Goal: Task Accomplishment & Management: Complete application form

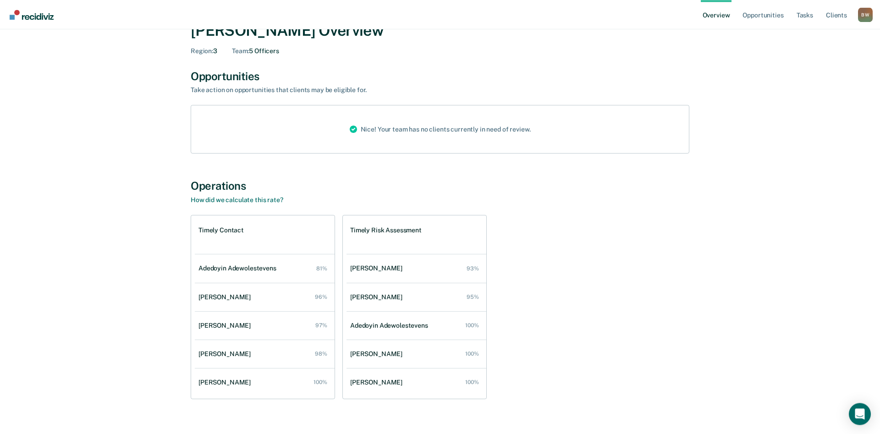
scroll to position [43, 0]
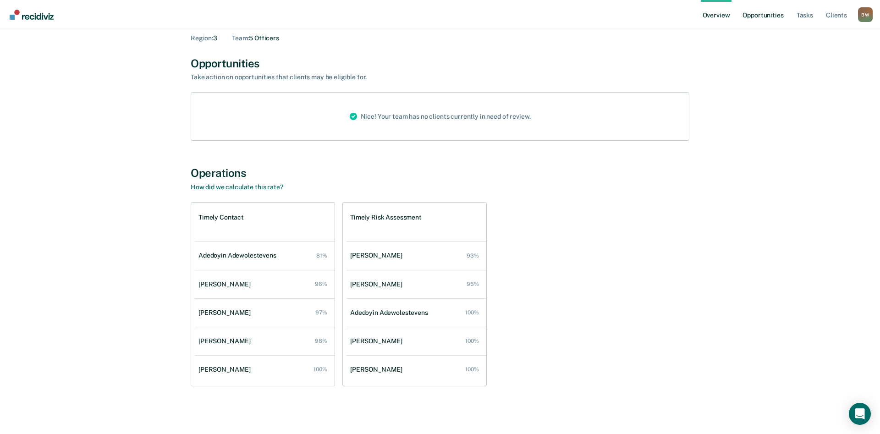
click at [765, 14] on link "Opportunities" at bounding box center [763, 14] width 44 height 29
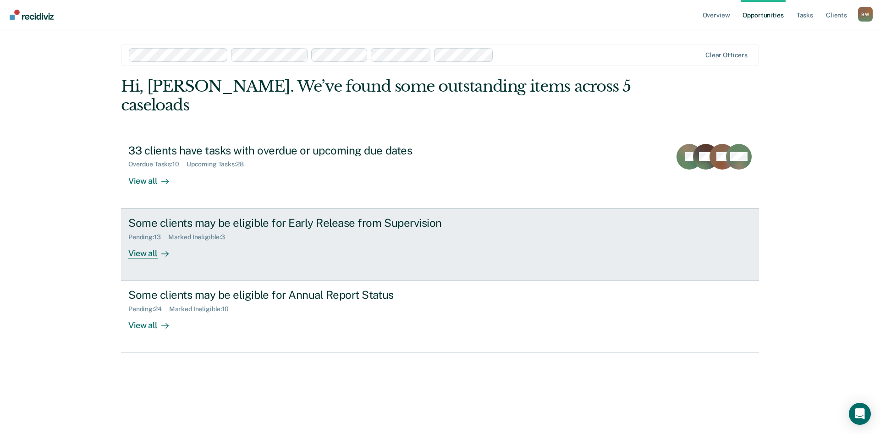
click at [139, 241] on div "View all" at bounding box center [153, 250] width 51 height 18
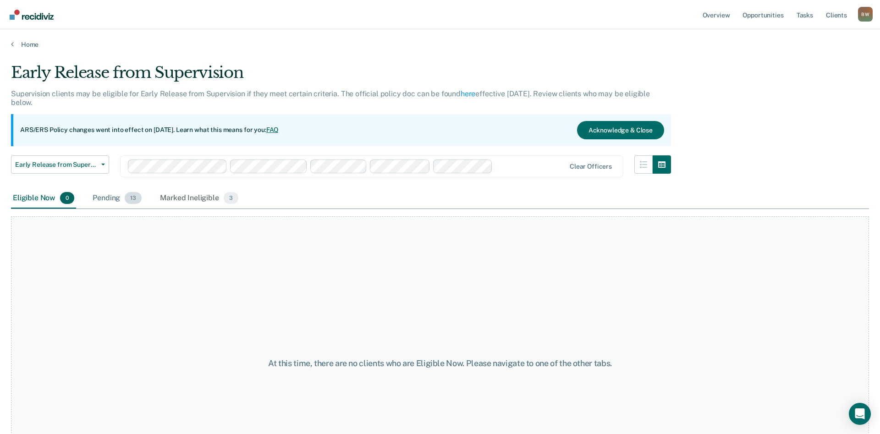
click at [120, 193] on div "Pending 13" at bounding box center [117, 198] width 53 height 20
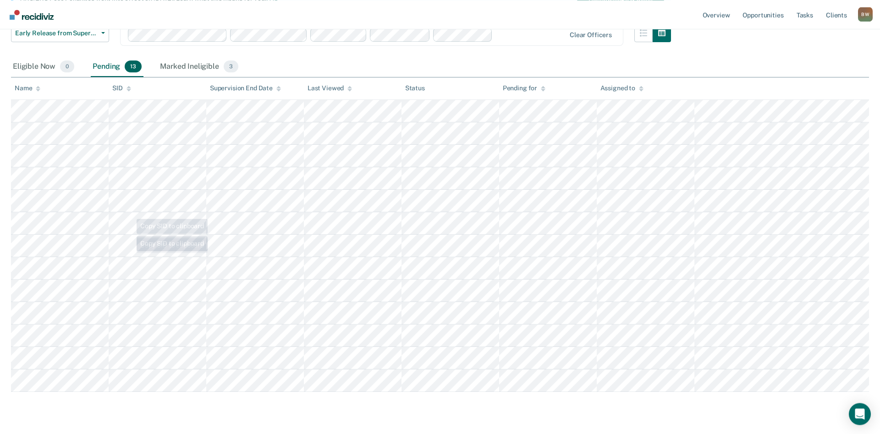
scroll to position [155, 0]
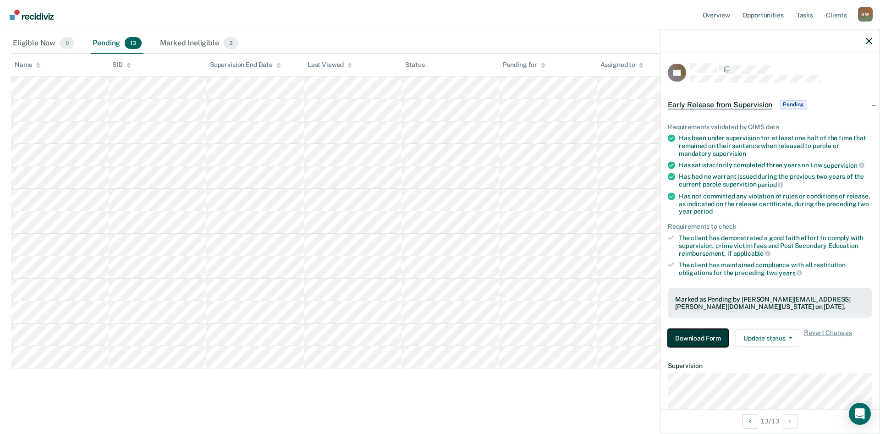
click at [693, 337] on button "Download Form" at bounding box center [698, 338] width 60 height 18
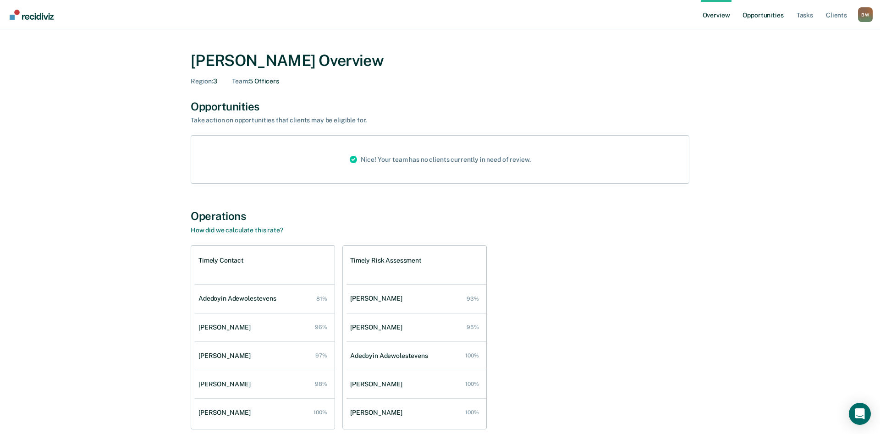
click at [755, 21] on link "Opportunities" at bounding box center [763, 14] width 44 height 29
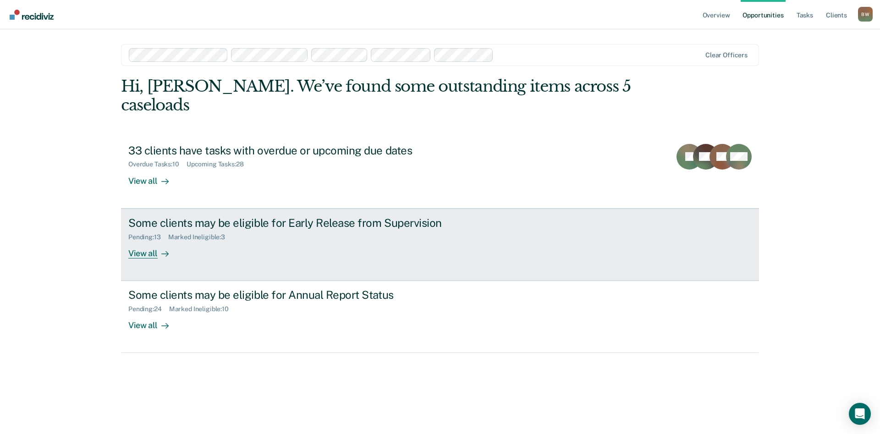
click at [272, 216] on div "Some clients may be eligible for Early Release from Supervision" at bounding box center [289, 222] width 322 height 13
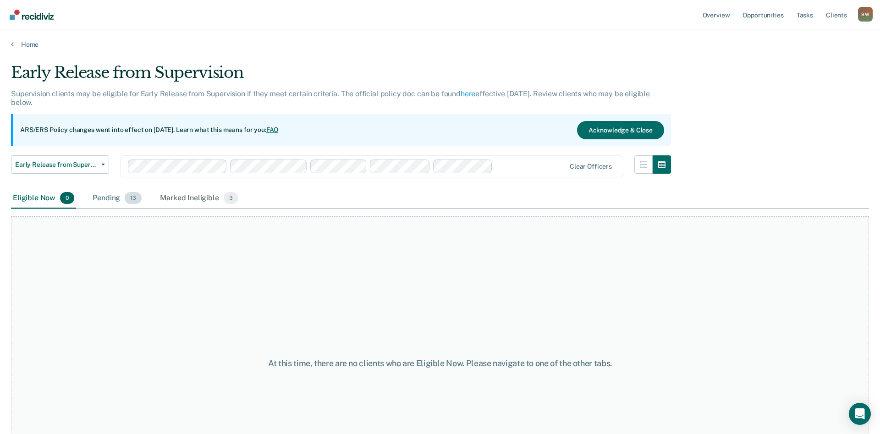
click at [122, 200] on div "Pending 13" at bounding box center [117, 198] width 53 height 20
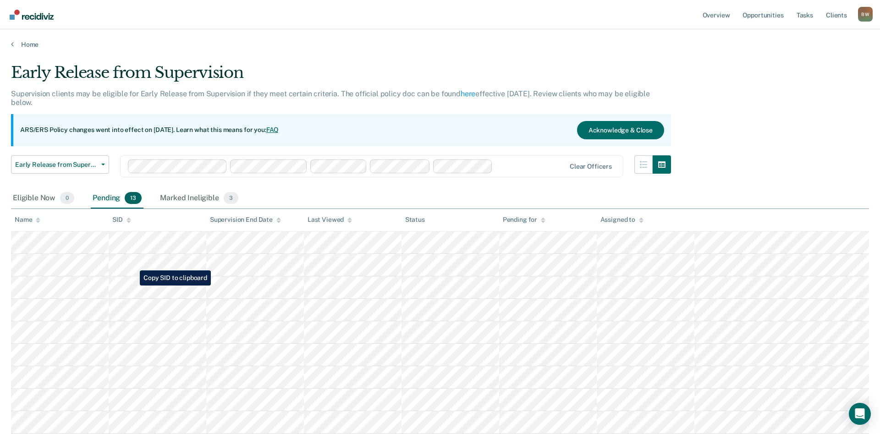
scroll to position [155, 0]
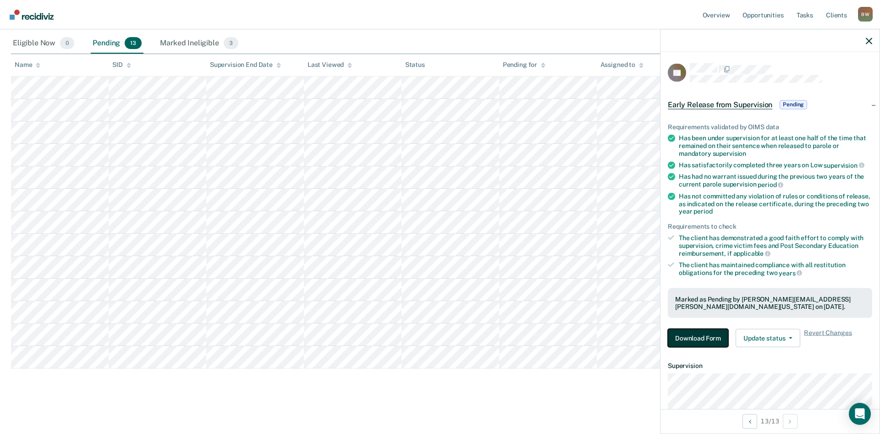
click at [690, 339] on button "Download Form" at bounding box center [698, 338] width 60 height 18
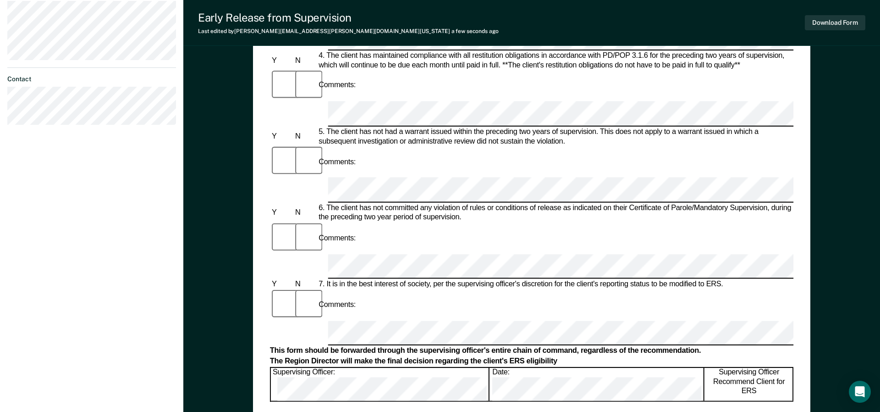
scroll to position [421, 0]
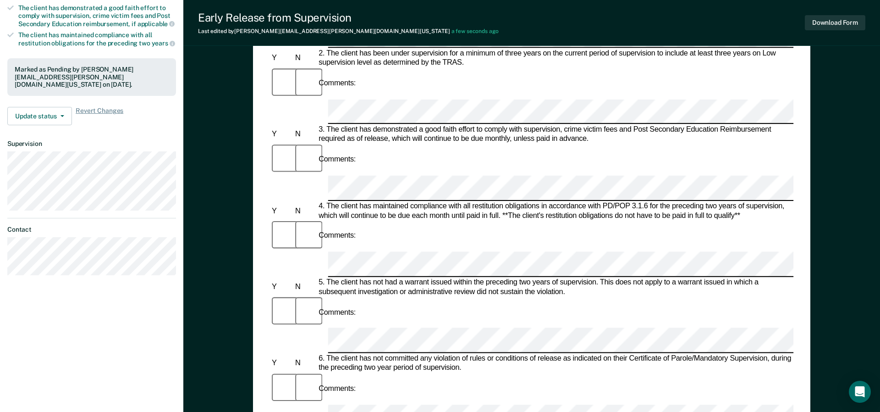
scroll to position [0, 0]
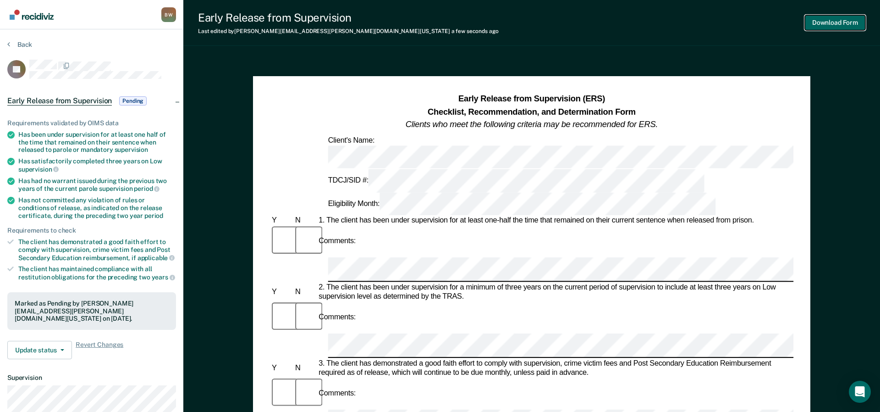
click at [826, 25] on button "Download Form" at bounding box center [835, 22] width 60 height 15
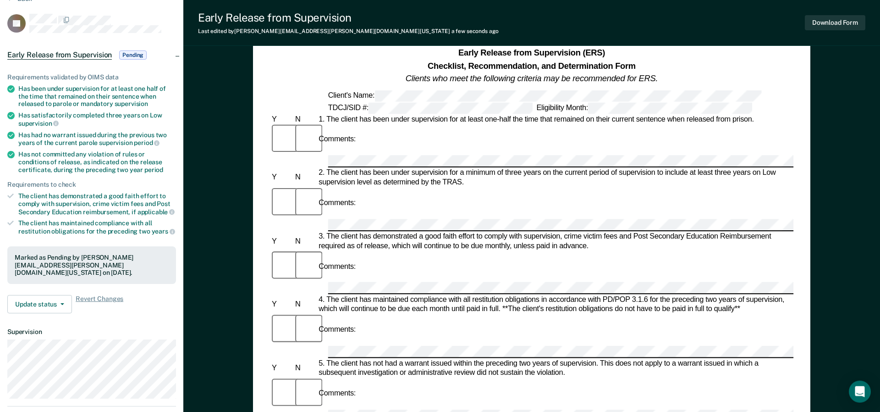
scroll to position [93, 0]
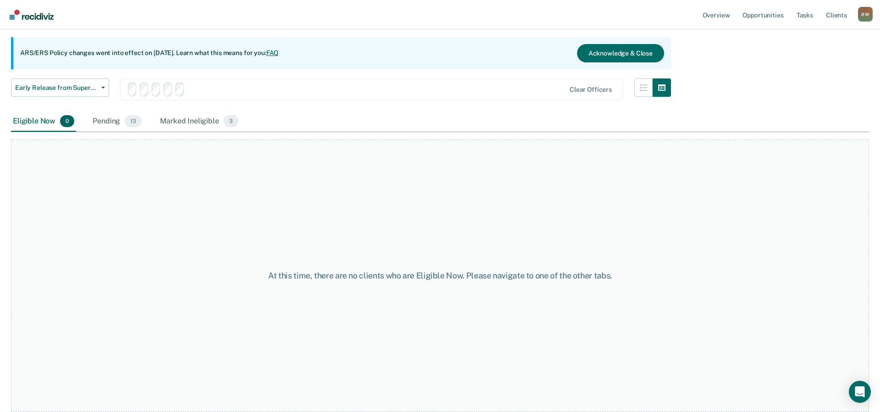
scroll to position [77, 0]
click at [104, 123] on div "Pending 13" at bounding box center [117, 122] width 53 height 20
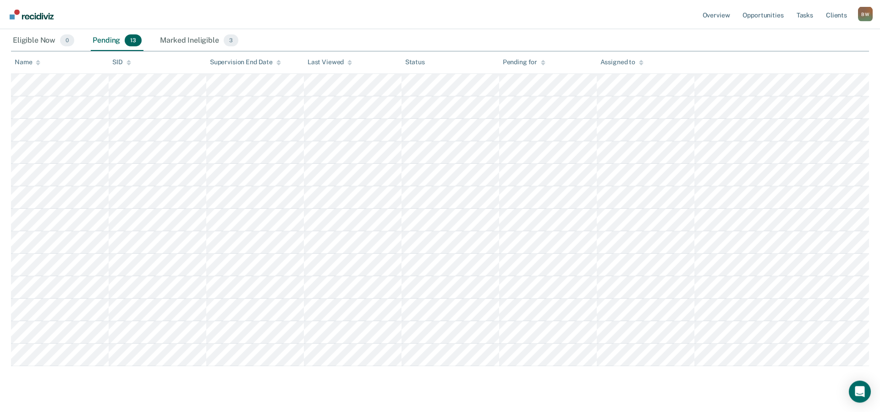
scroll to position [177, 0]
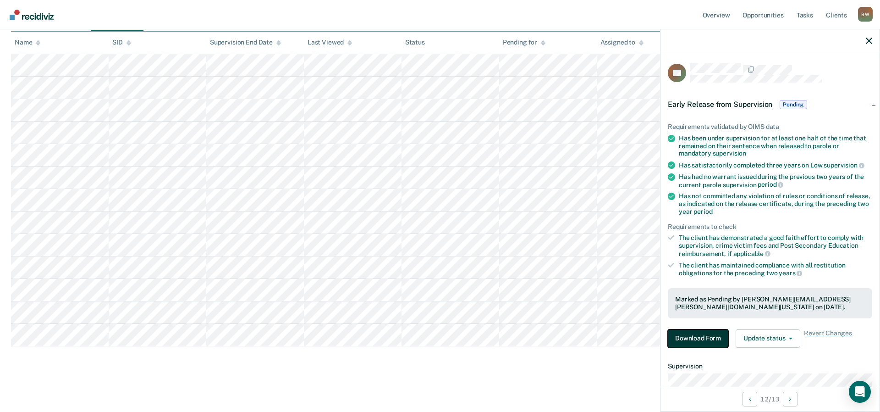
click at [686, 332] on button "Download Form" at bounding box center [698, 338] width 60 height 18
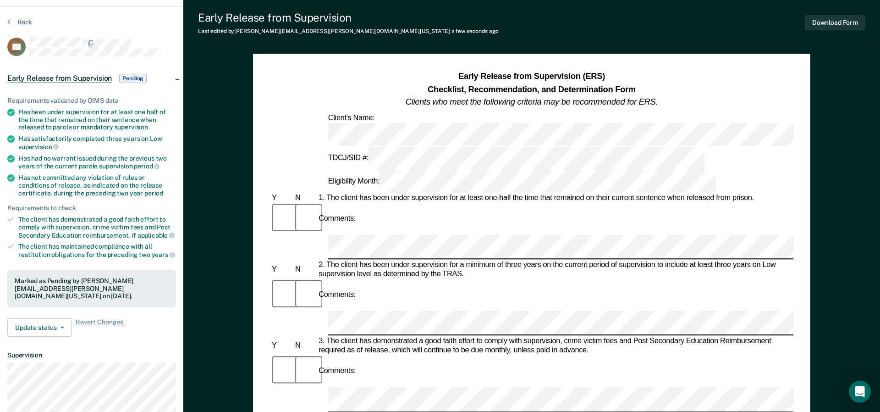
scroll to position [47, 0]
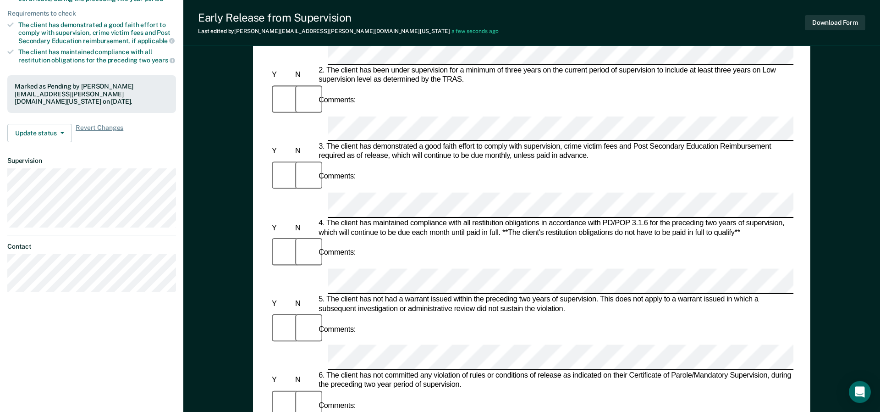
scroll to position [234, 0]
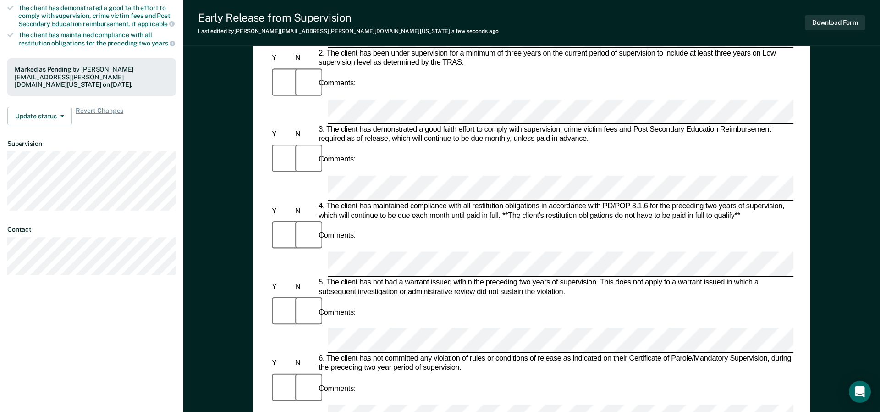
click at [368, 310] on form "Early Release from Supervision (ERS) Checklist, Recommendation, and Determinati…" at bounding box center [531, 414] width 523 height 1111
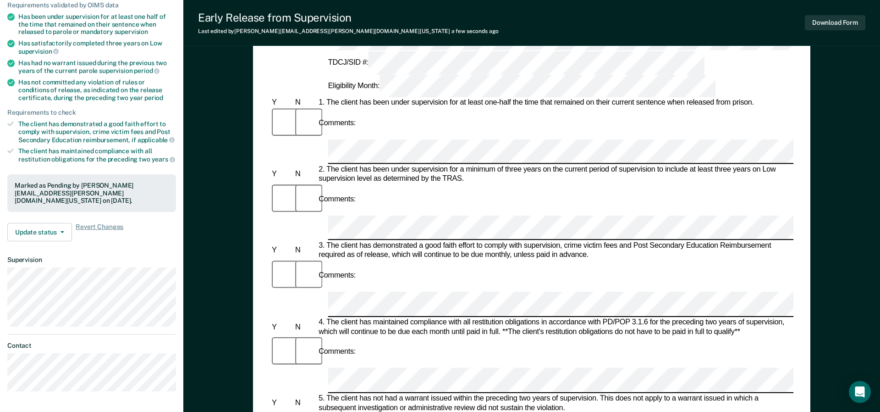
scroll to position [0, 0]
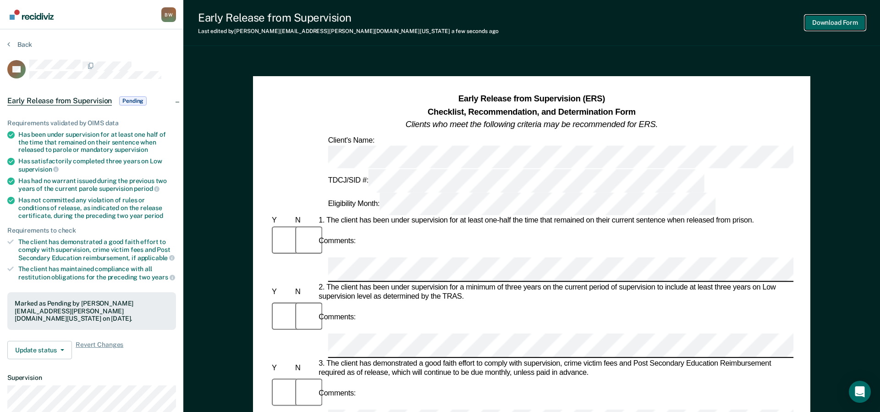
click at [820, 22] on button "Download Form" at bounding box center [835, 22] width 60 height 15
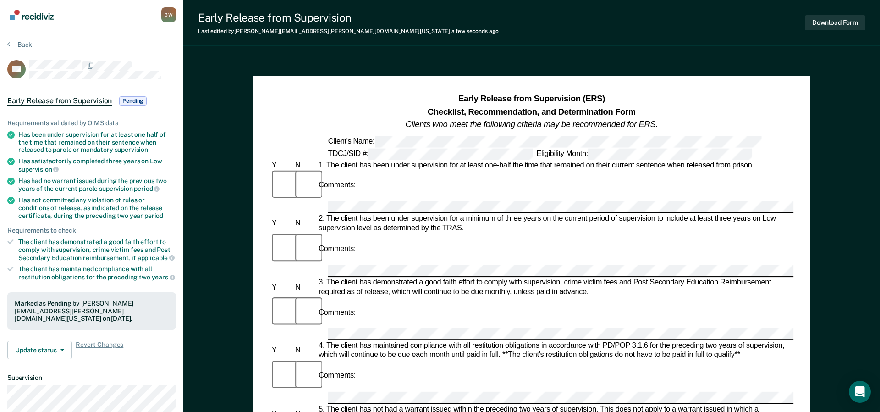
scroll to position [77, 0]
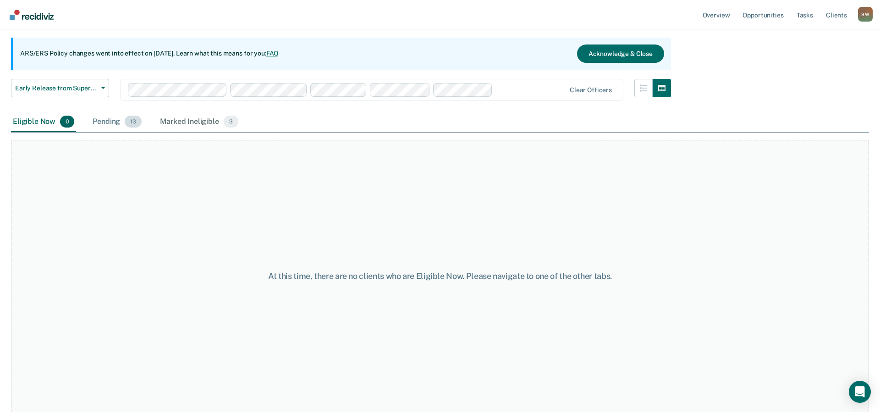
click at [103, 126] on div "Pending 13" at bounding box center [117, 122] width 53 height 20
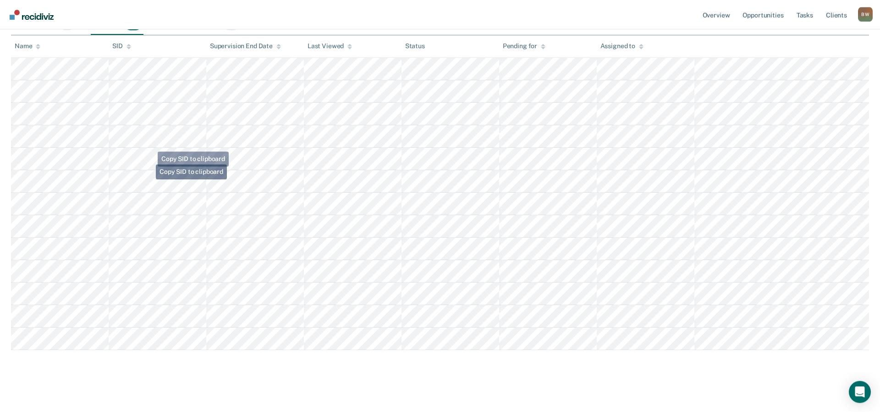
scroll to position [177, 0]
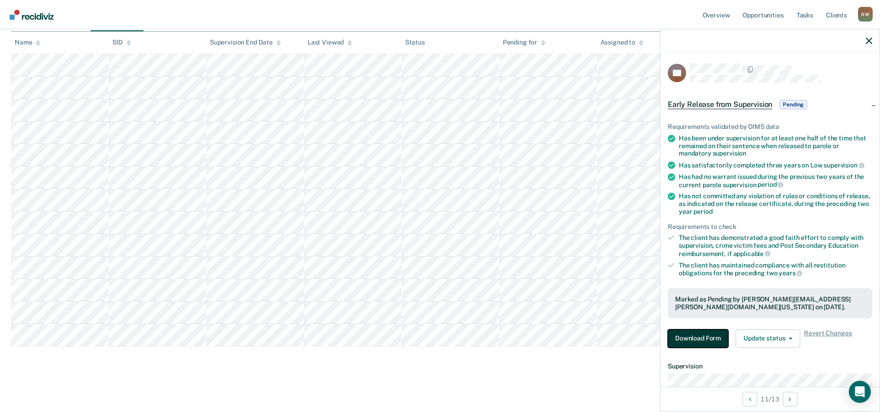
click at [706, 336] on button "Download Form" at bounding box center [698, 338] width 60 height 18
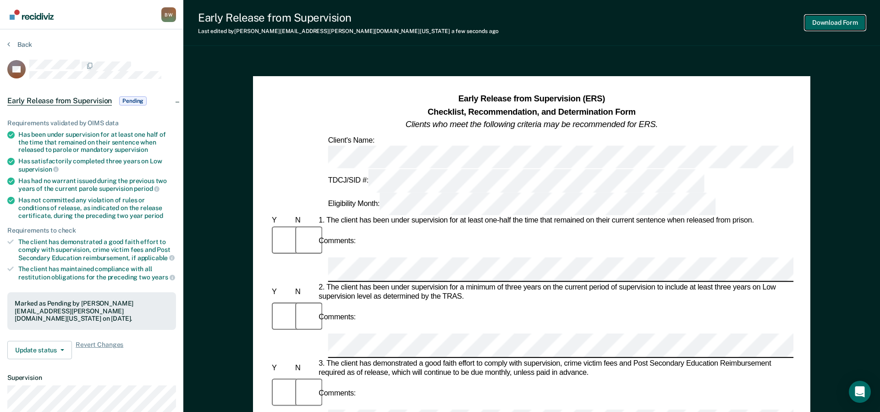
click at [824, 19] on button "Download Form" at bounding box center [835, 22] width 60 height 15
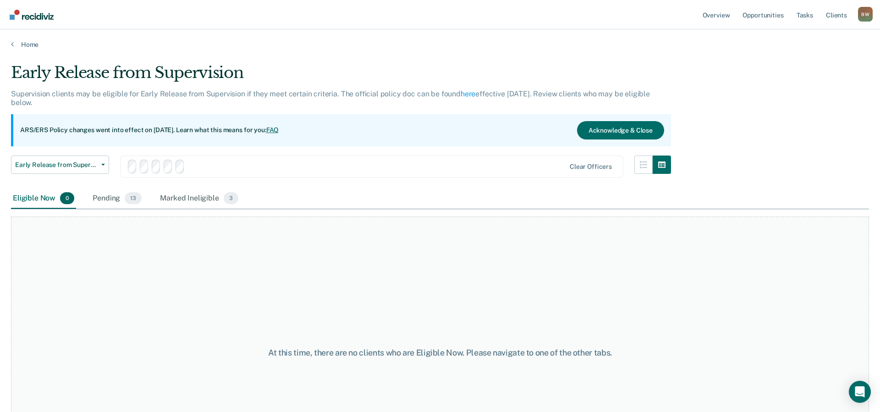
scroll to position [77, 0]
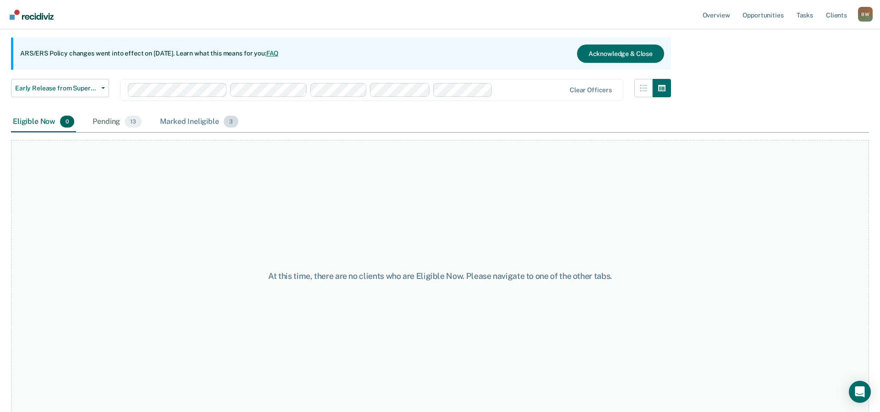
click at [192, 120] on div "Marked Ineligible 3" at bounding box center [199, 122] width 82 height 20
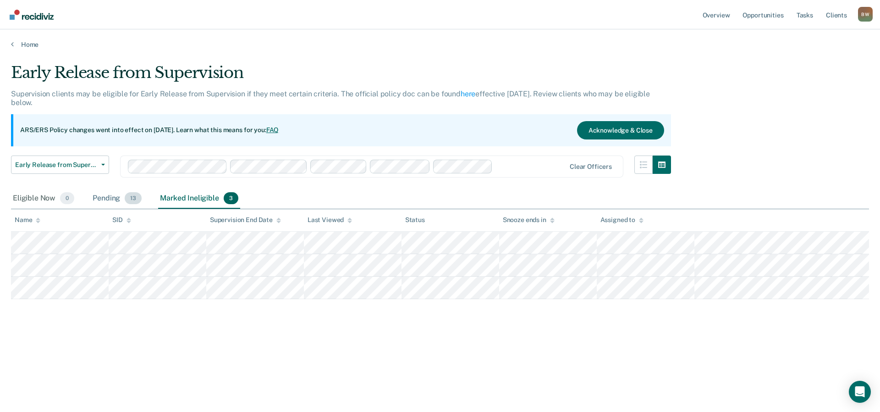
click at [108, 196] on div "Pending 13" at bounding box center [117, 198] width 53 height 20
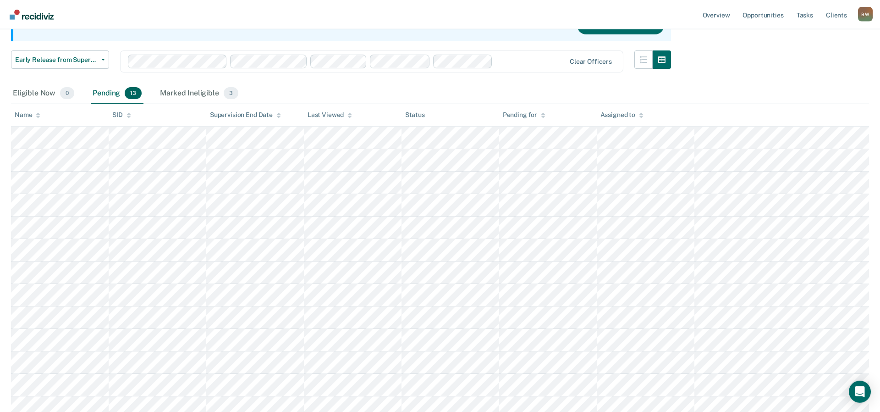
scroll to position [140, 0]
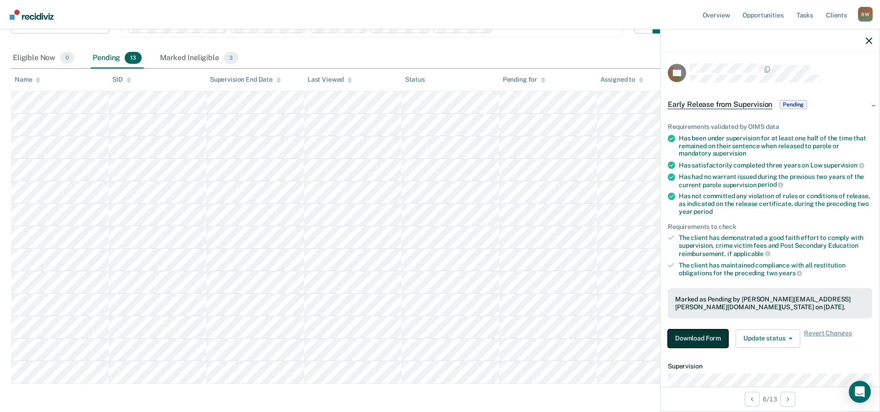
click at [676, 335] on button "Download Form" at bounding box center [698, 338] width 60 height 18
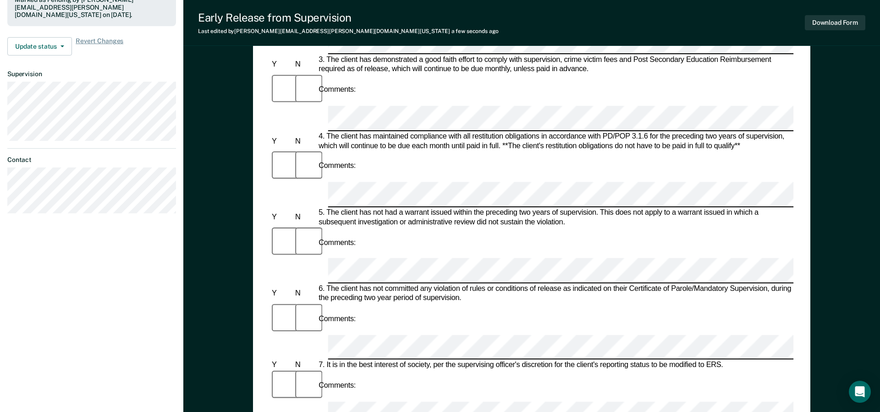
scroll to position [275, 0]
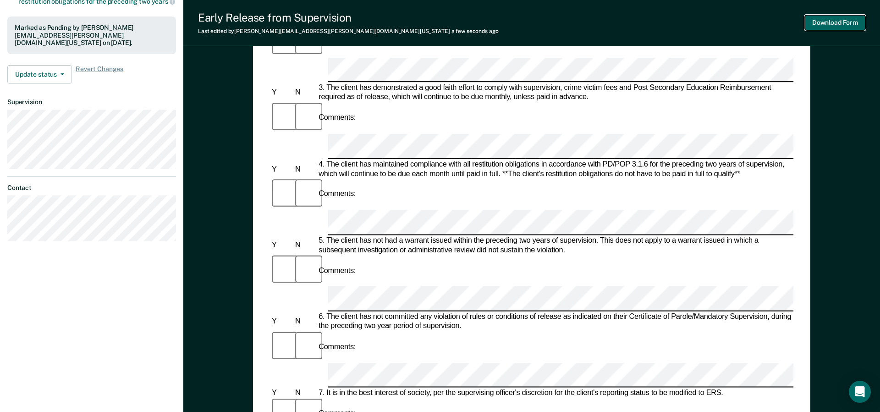
click at [818, 25] on button "Download Form" at bounding box center [835, 22] width 60 height 15
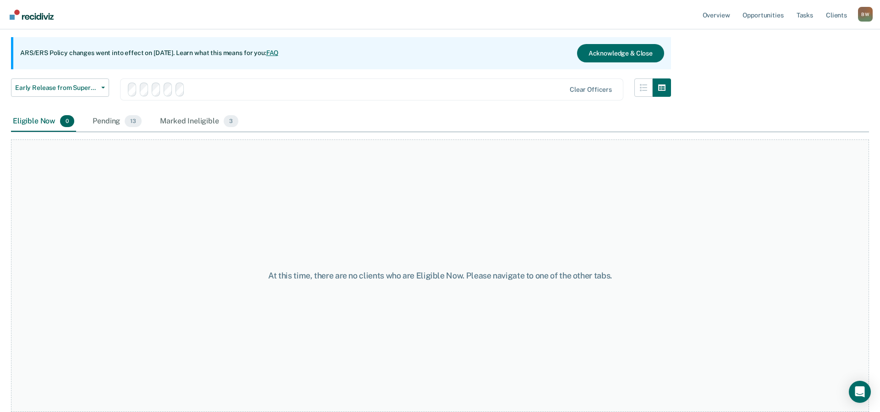
scroll to position [77, 0]
